Goal: Check status: Check status

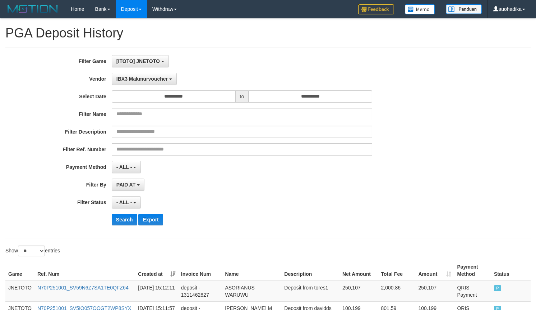
select select "**********"
select select "**"
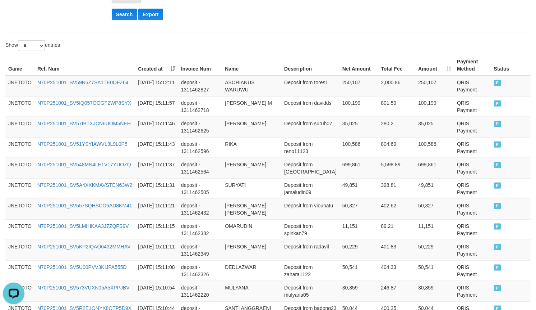
click at [254, 40] on div "**********" at bounding box center [268, 220] width 536 height 812
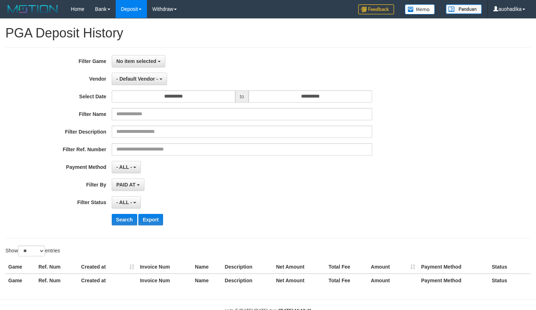
select select
select select "**"
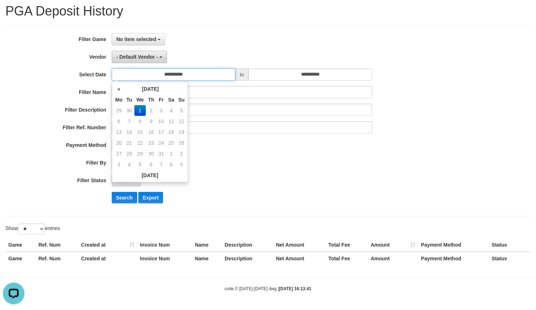
drag, startPoint x: 161, startPoint y: 70, endPoint x: 156, endPoint y: 59, distance: 12.0
click at [160, 70] on input "**********" at bounding box center [174, 74] width 124 height 12
click at [153, 51] on button "- Default Vendor -" at bounding box center [139, 57] width 55 height 12
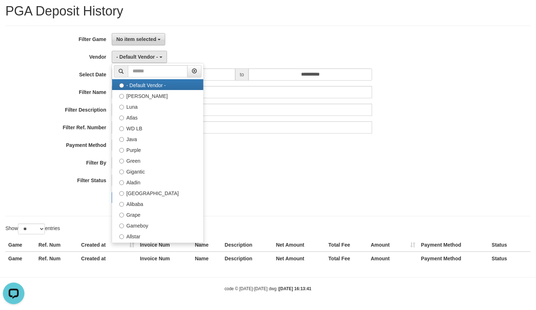
click at [153, 40] on span "No item selected" at bounding box center [137, 39] width 40 height 6
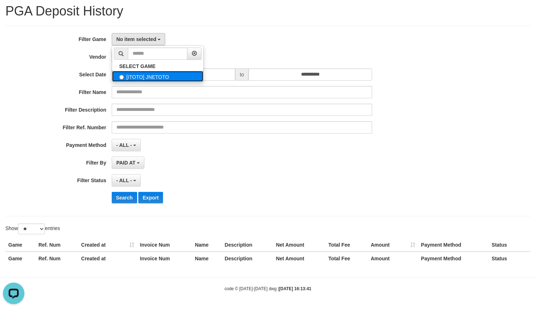
click at [143, 81] on label "[ITOTO] JNETOTO" at bounding box center [157, 76] width 91 height 11
select select "***"
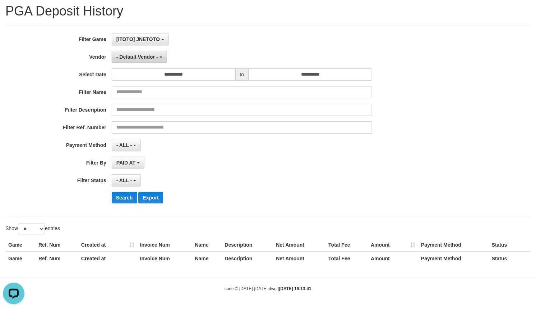
click at [144, 56] on span "- Default Vendor -" at bounding box center [138, 57] width 42 height 6
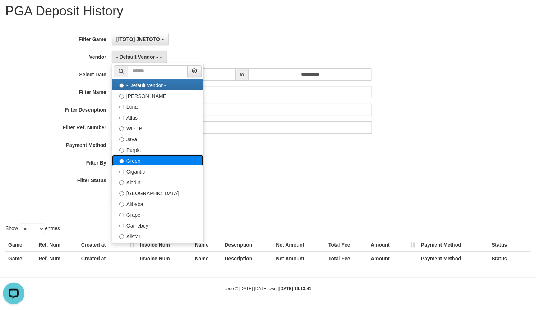
click at [137, 158] on label "Green" at bounding box center [157, 160] width 91 height 11
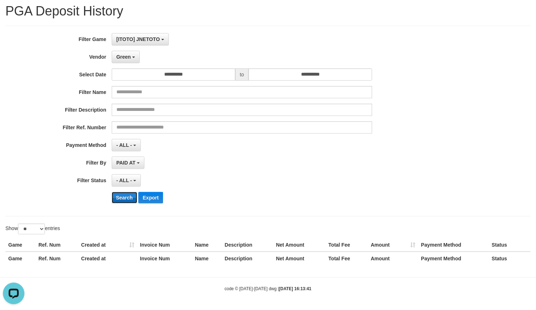
click at [119, 194] on button "Search" at bounding box center [125, 198] width 26 height 12
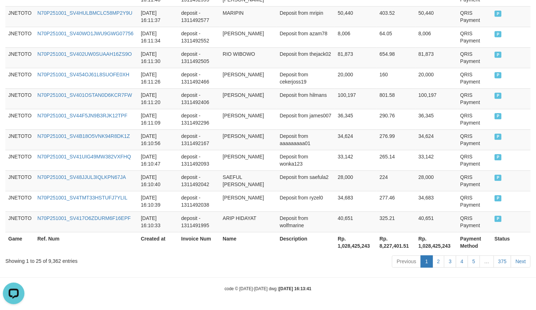
scroll to position [565, 0]
click at [51, 260] on div "Showing 1 to 25 of 9,362 entries" at bounding box center [111, 259] width 213 height 10
copy div "9,362"
drag, startPoint x: 379, startPoint y: 273, endPoint x: 375, endPoint y: 268, distance: 6.9
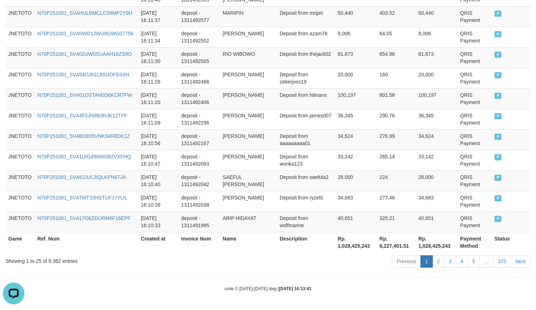
click at [353, 242] on th "Rp. 1,028,425,243" at bounding box center [356, 242] width 42 height 20
copy th "1,028,425,243"
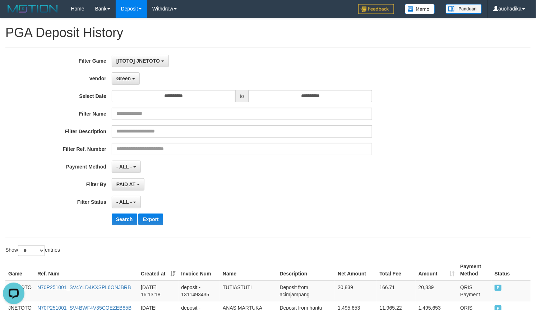
scroll to position [0, 0]
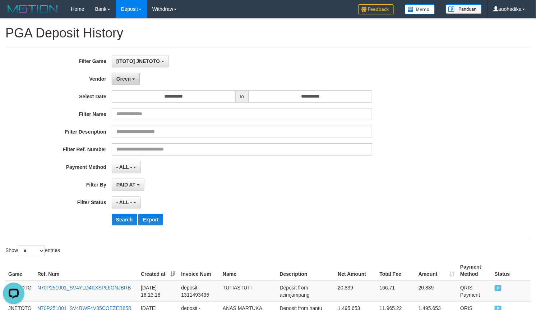
click at [128, 76] on button "Green" at bounding box center [126, 79] width 28 height 12
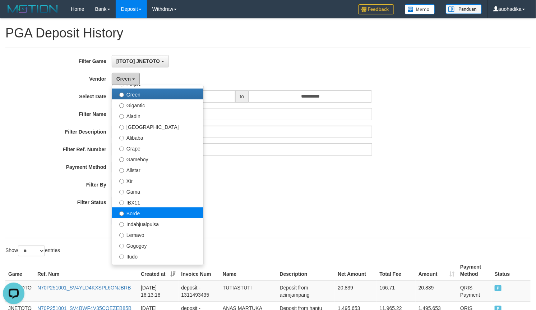
scroll to position [120, 0]
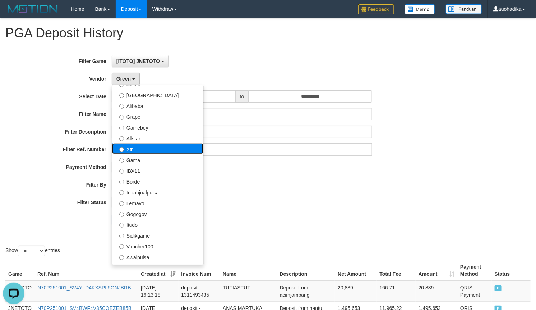
click at [138, 153] on label "Xtr" at bounding box center [157, 148] width 91 height 11
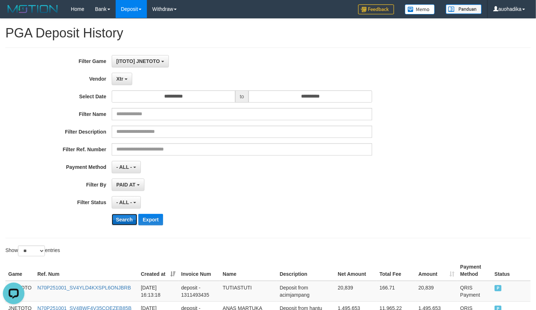
click at [135, 221] on button "Search" at bounding box center [125, 220] width 26 height 12
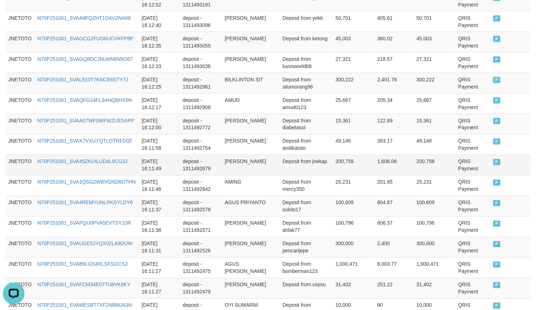
scroll to position [565, 0]
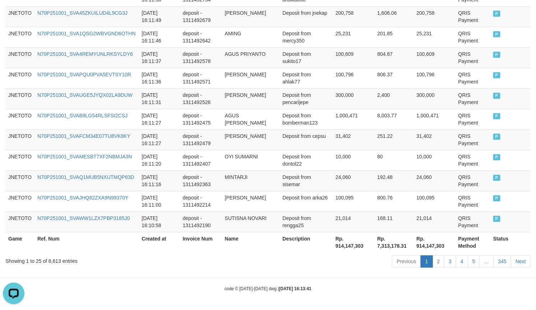
click at [55, 257] on div "Showing 1 to 25 of 8,613 entries" at bounding box center [111, 259] width 213 height 10
drag, startPoint x: 55, startPoint y: 257, endPoint x: 69, endPoint y: 251, distance: 15.6
click at [56, 257] on div "Showing 1 to 25 of 8,613 entries" at bounding box center [111, 259] width 213 height 10
copy div "8,613"
drag, startPoint x: 346, startPoint y: 264, endPoint x: 347, endPoint y: 259, distance: 5.6
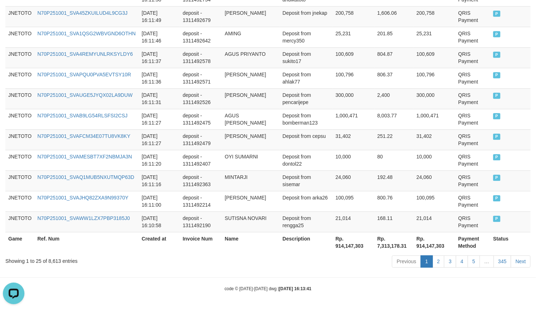
click at [346, 264] on div "Previous 1 2 3 4 5 … 345 Next" at bounding box center [380, 261] width 302 height 15
click at [351, 246] on th "Rp. 914,147,303" at bounding box center [354, 242] width 42 height 20
copy th "914,147,303"
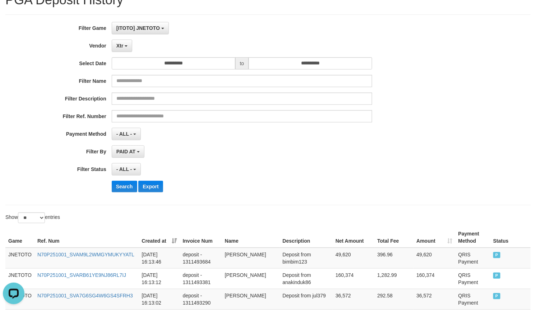
scroll to position [25, 0]
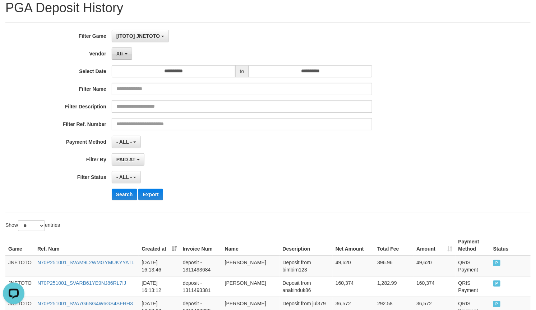
click at [121, 49] on button "Xtr" at bounding box center [122, 53] width 20 height 12
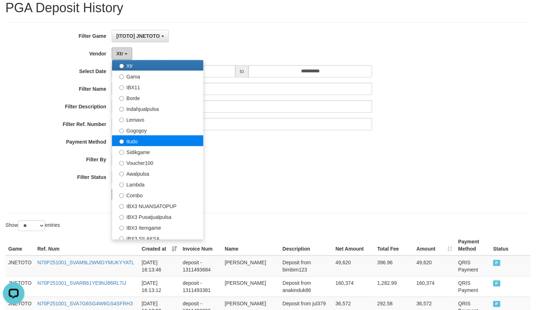
scroll to position [180, 0]
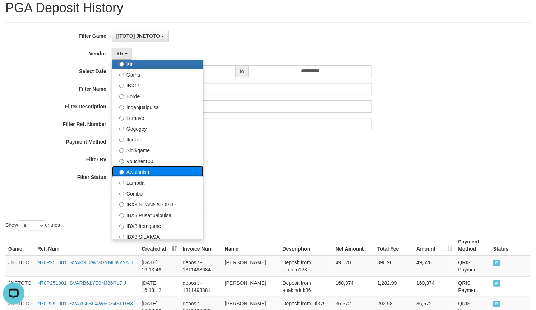
click at [150, 174] on label "Awalpulsa" at bounding box center [157, 171] width 91 height 11
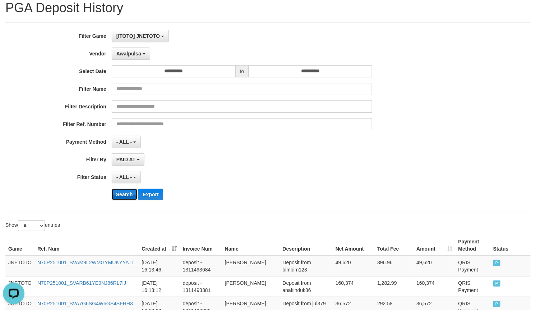
click at [132, 193] on button "Search" at bounding box center [125, 194] width 26 height 12
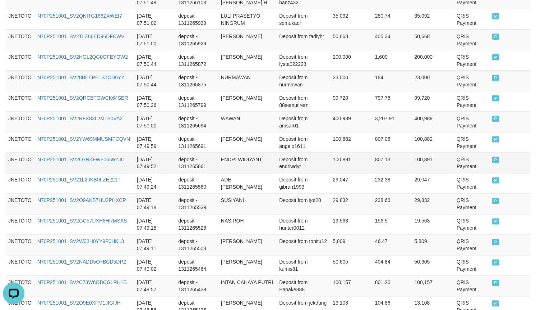
scroll to position [565, 0]
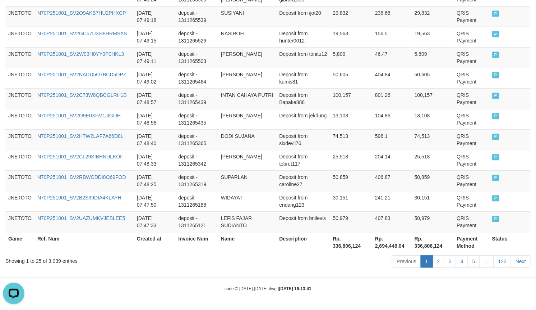
click at [53, 261] on div "Showing 1 to 25 of 3,039 entries" at bounding box center [111, 259] width 213 height 10
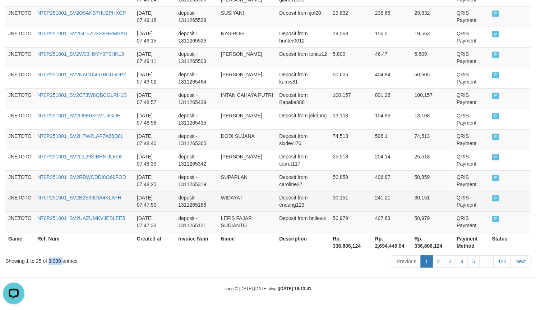
copy div "3,039"
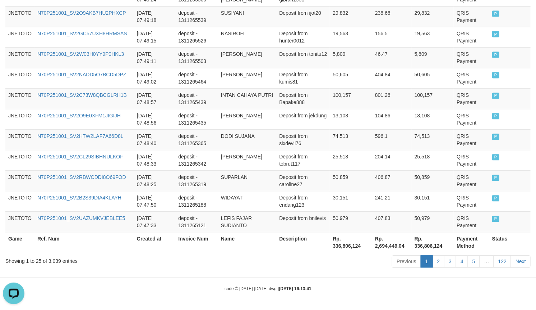
click at [363, 287] on div "code © 2012-2018 dwg | 2025/10/01 16:13:41" at bounding box center [268, 287] width 536 height 7
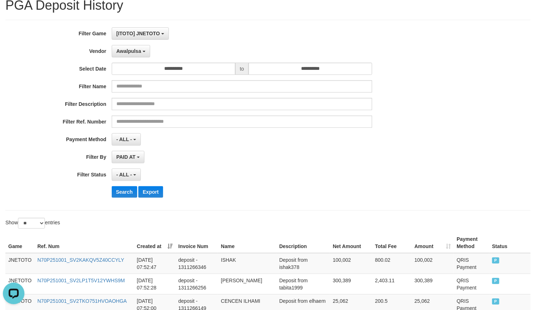
scroll to position [0, 0]
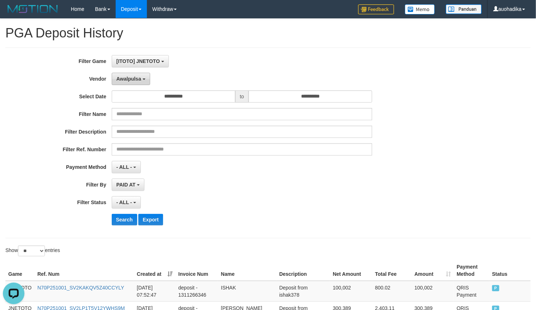
click at [135, 78] on span "Awalpulsa" at bounding box center [129, 79] width 25 height 6
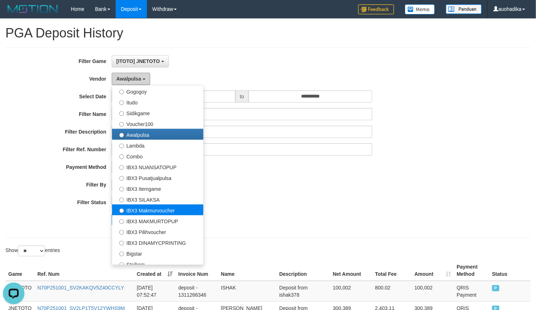
scroll to position [268, 0]
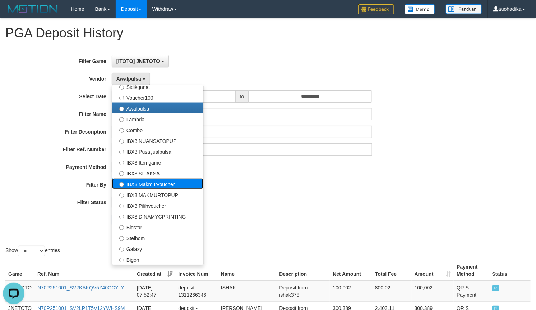
click at [168, 186] on label "IBX3 Makmurvoucher" at bounding box center [157, 183] width 91 height 11
select select "**********"
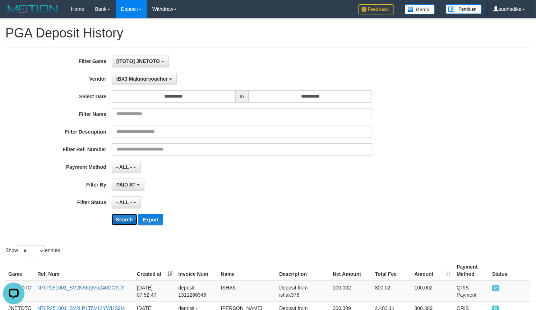
click at [119, 215] on button "Search" at bounding box center [125, 220] width 26 height 12
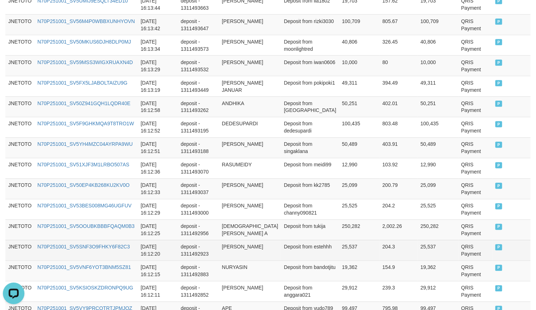
scroll to position [565, 0]
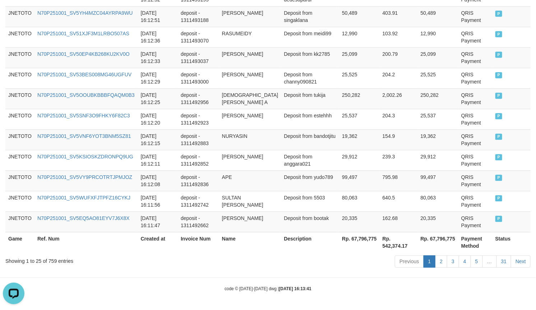
click at [51, 261] on div "Showing 1 to 25 of 759 entries" at bounding box center [111, 259] width 213 height 10
copy div "759"
click at [414, 287] on div "code © 2012-2018 dwg | 2025/10/01 16:13:41" at bounding box center [268, 287] width 536 height 7
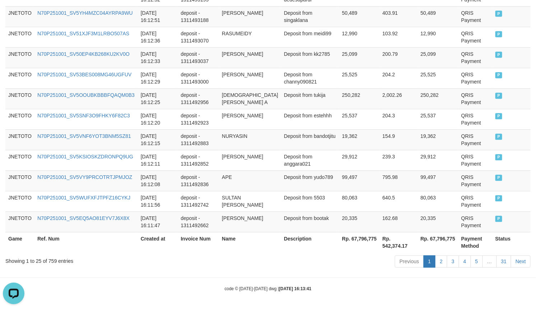
click at [356, 238] on th "Rp. 67,796,775" at bounding box center [359, 242] width 41 height 20
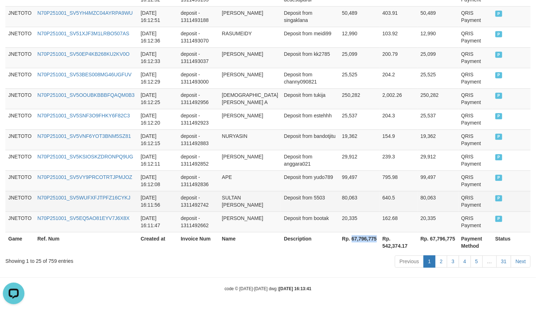
copy th "67,796,775"
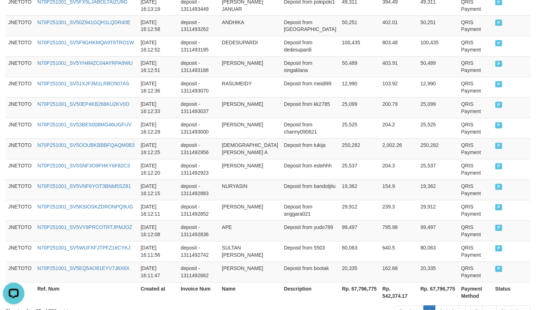
scroll to position [265, 0]
